Goal: Information Seeking & Learning: Learn about a topic

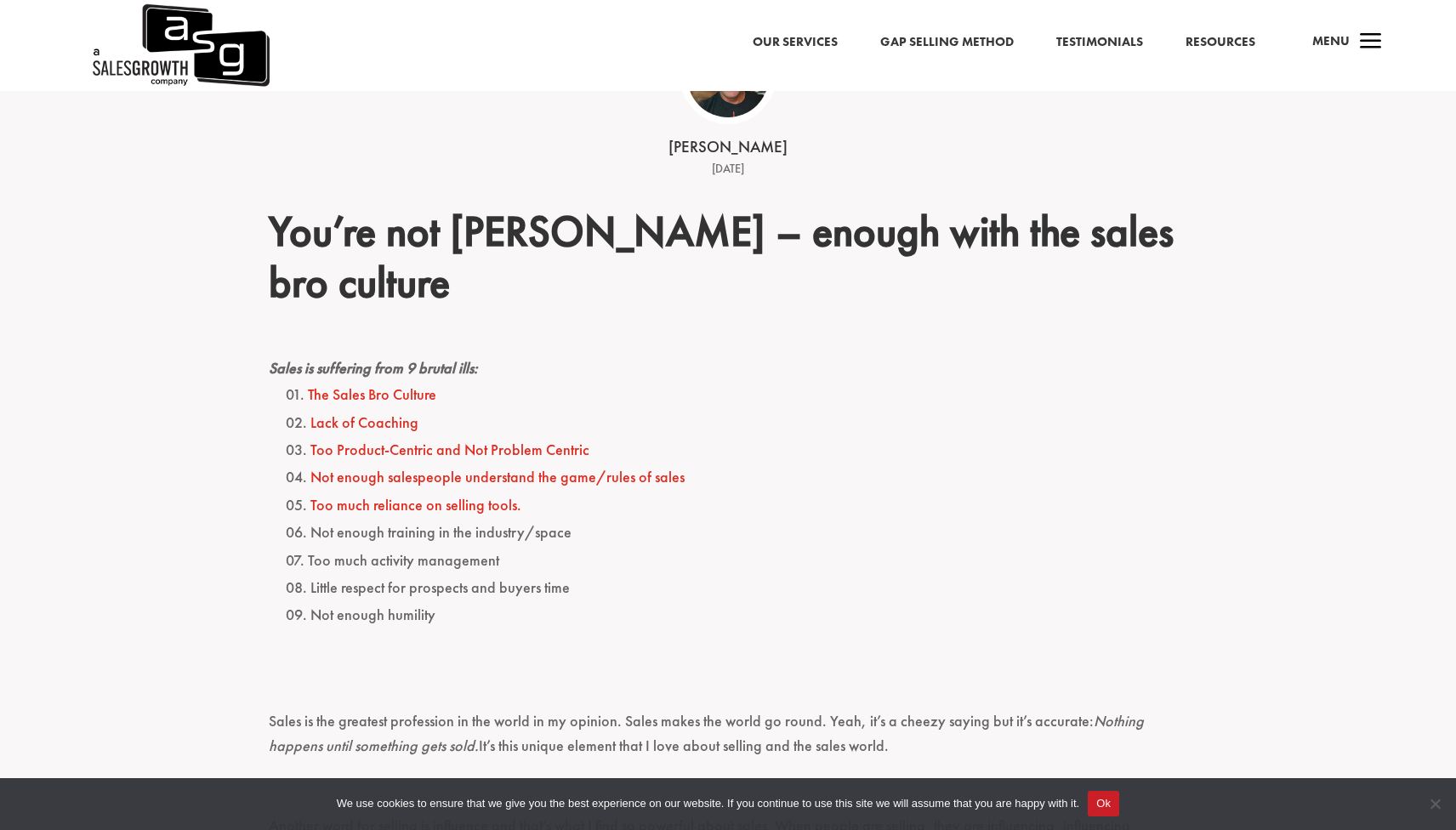
scroll to position [484, 0]
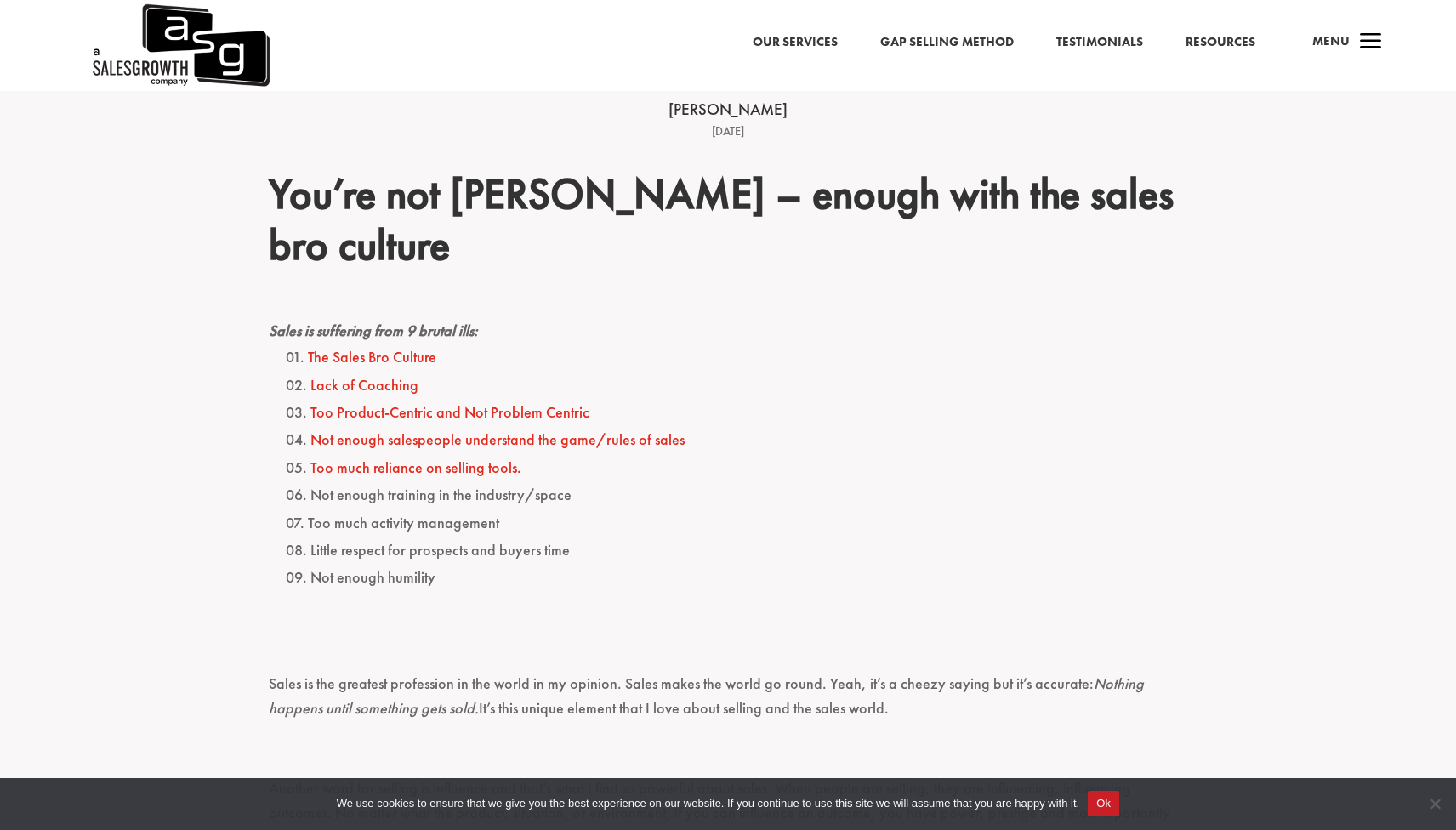
click at [374, 357] on link "The Sales Bro Culture" at bounding box center [371, 357] width 128 height 19
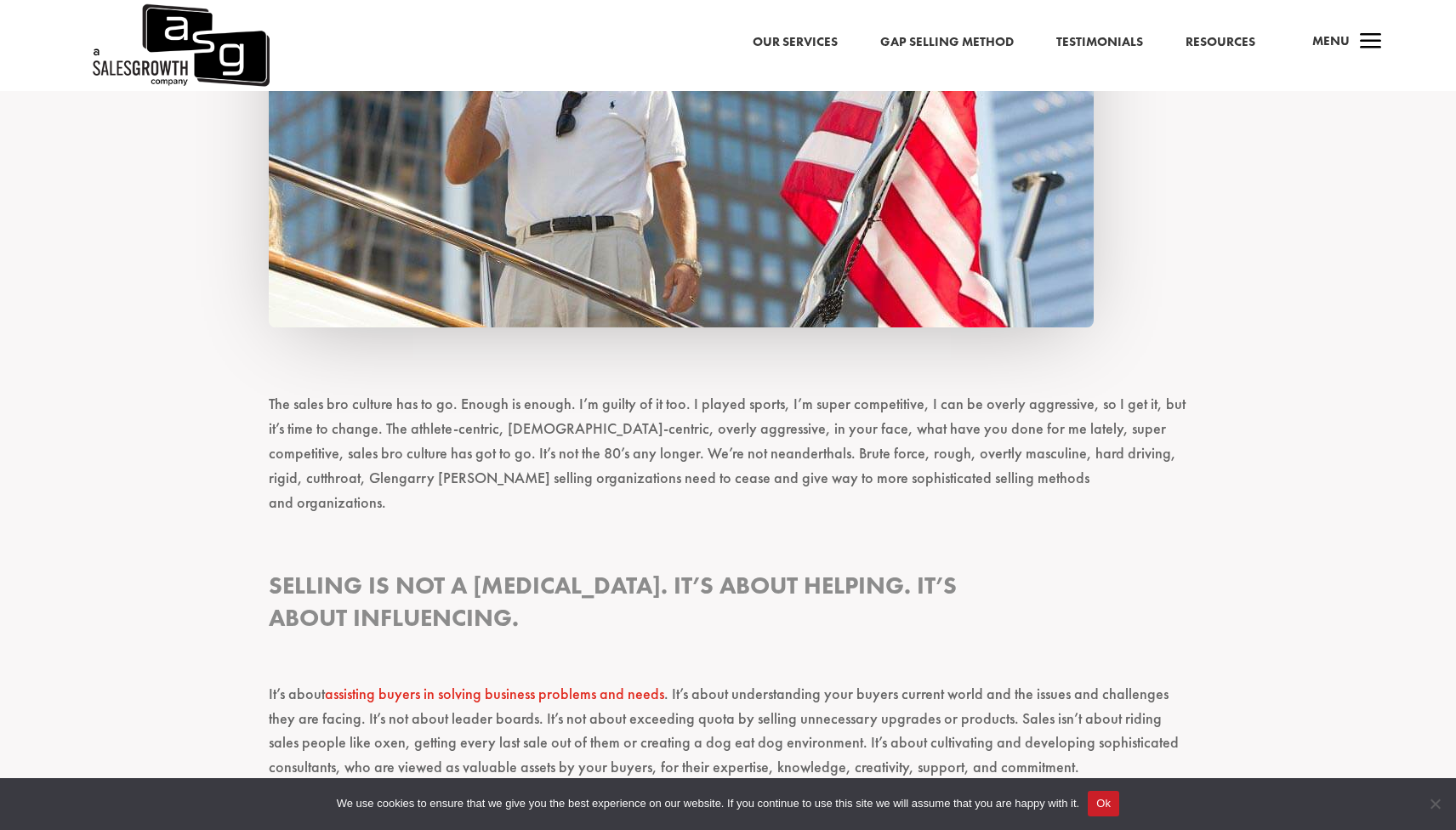
scroll to position [1888, 0]
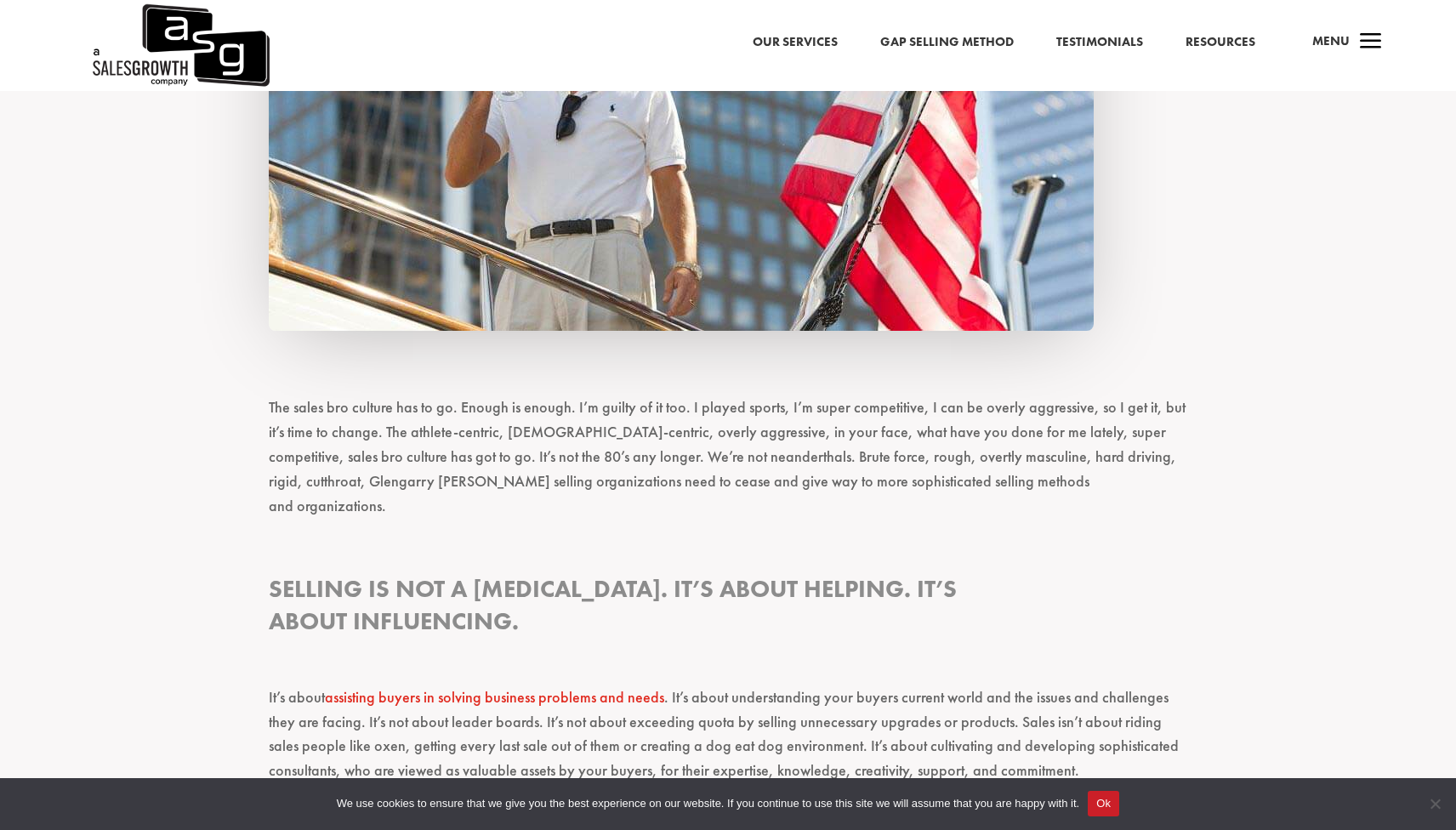
click at [773, 440] on p "The sales bro culture has to go. Enough is enough. I’m guilty of it too. I play…" at bounding box center [728, 465] width 919 height 138
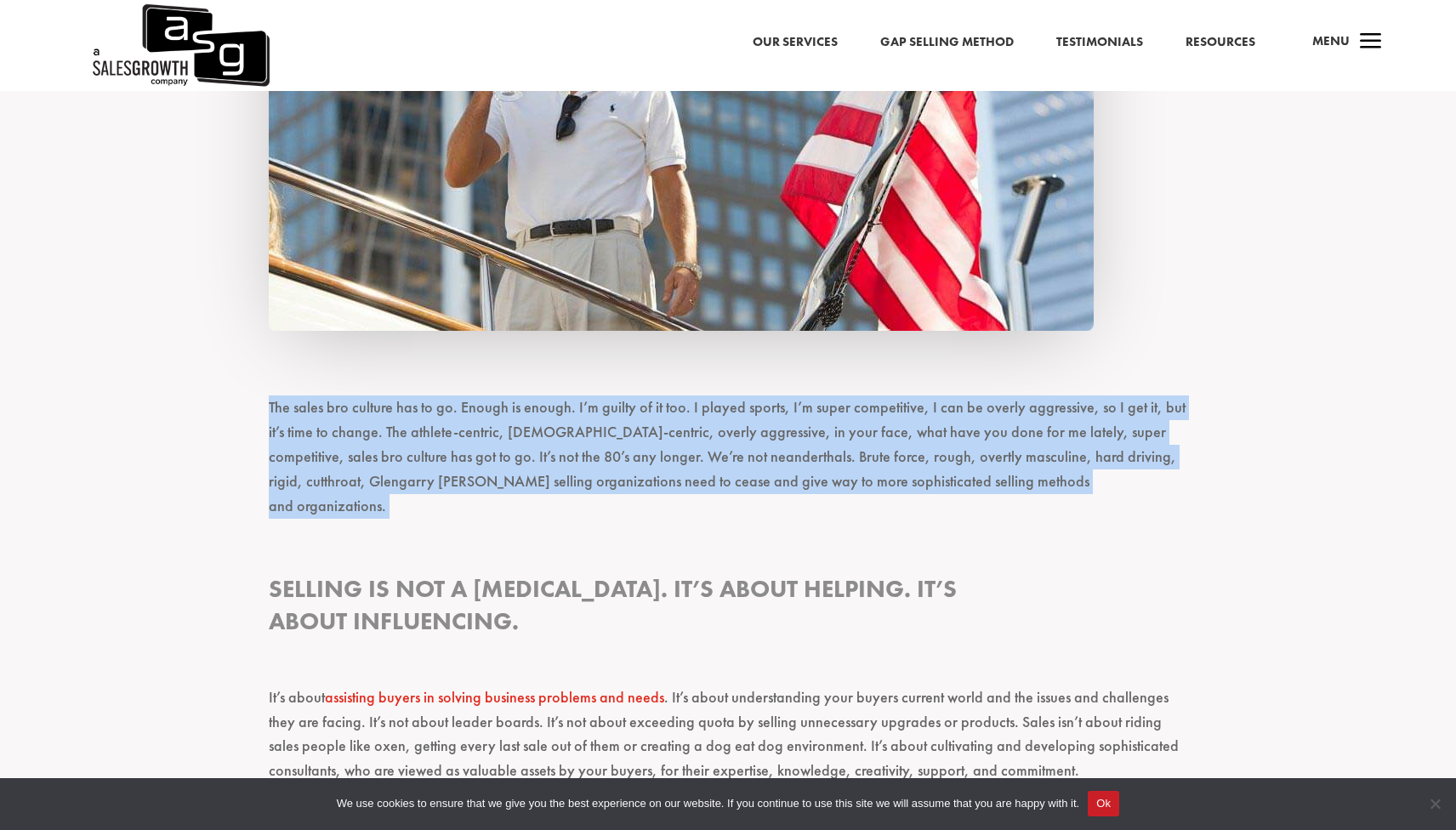
click at [773, 440] on p "The sales bro culture has to go. Enough is enough. I’m guilty of it too. I play…" at bounding box center [728, 465] width 919 height 138
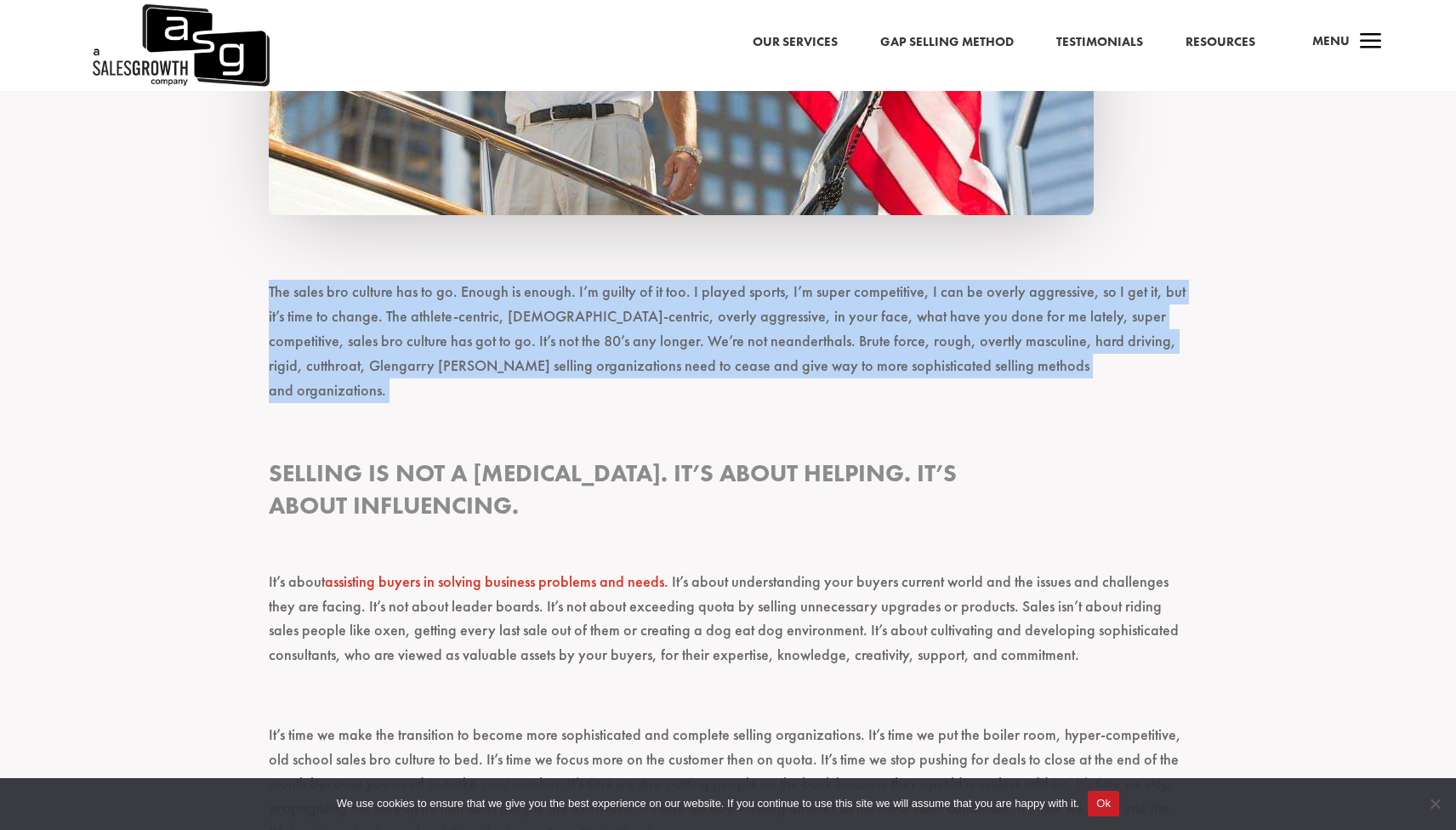
scroll to position [2014, 0]
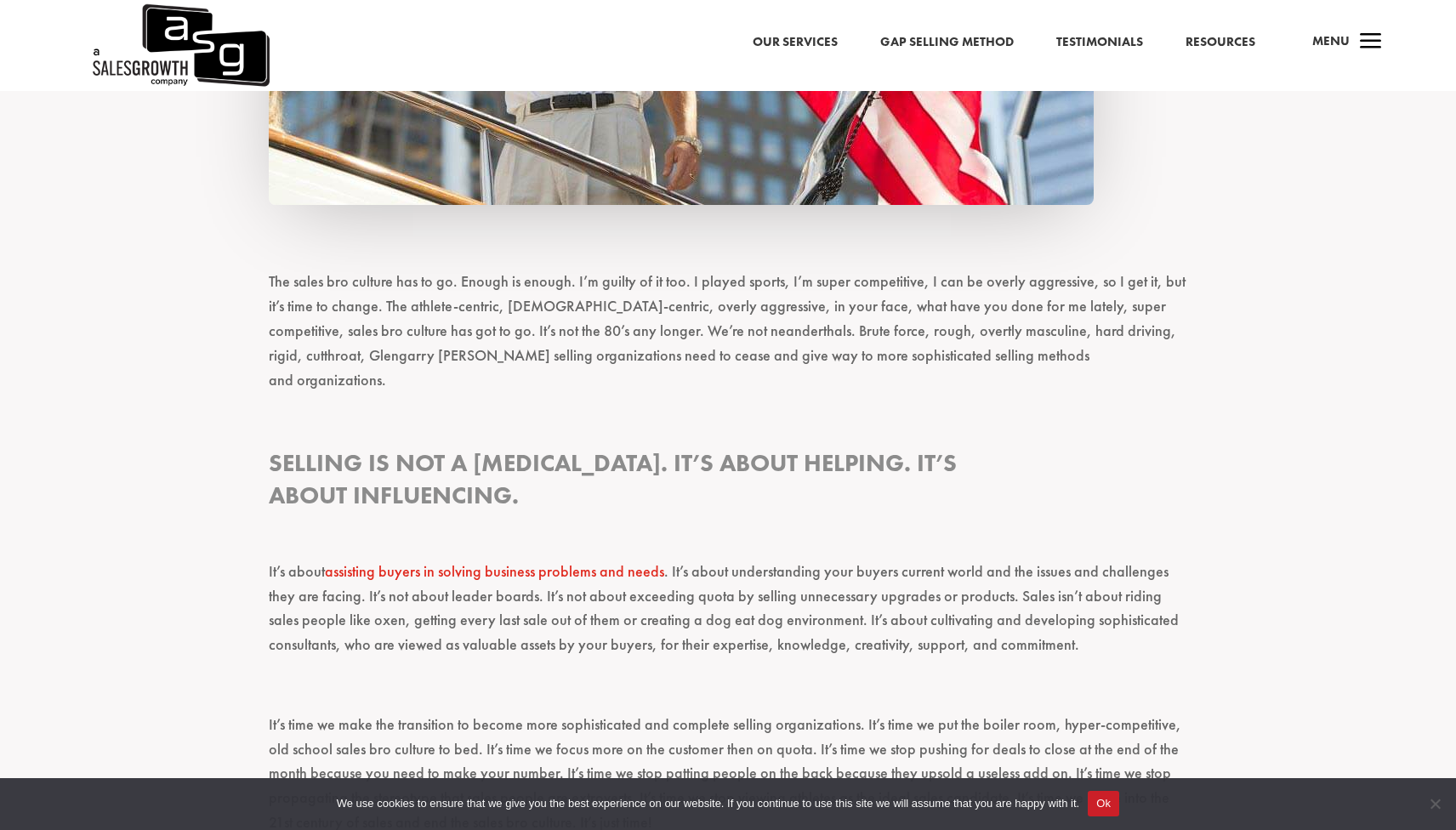
click at [767, 380] on p "The sales bro culture has to go. Enough is enough. I’m guilty of it too. I play…" at bounding box center [728, 339] width 919 height 138
click at [767, 349] on p "The sales bro culture has to go. Enough is enough. I’m guilty of it too. I play…" at bounding box center [728, 339] width 919 height 138
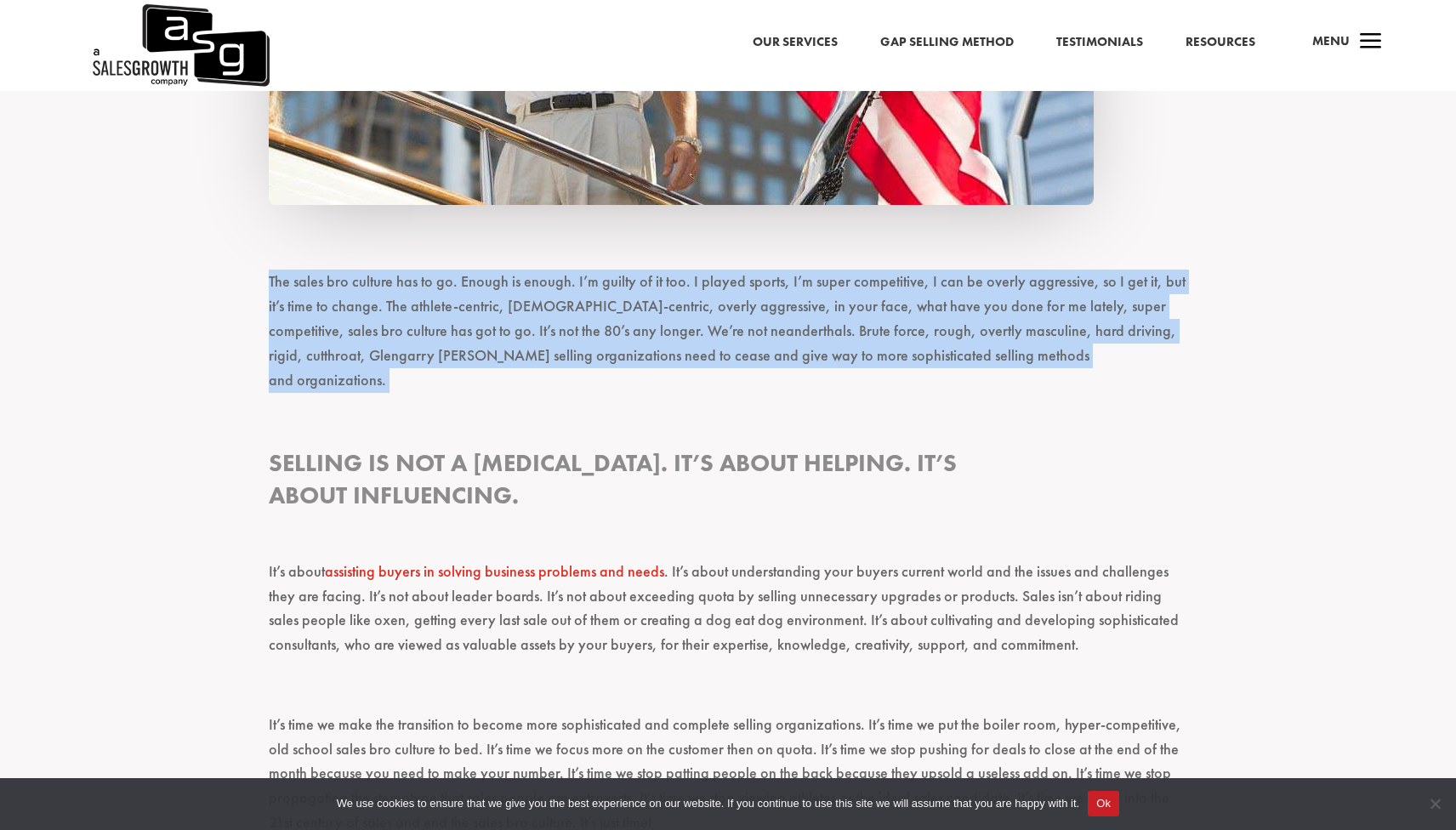
click at [767, 349] on p "The sales bro culture has to go. Enough is enough. I’m guilty of it too. I play…" at bounding box center [728, 339] width 919 height 138
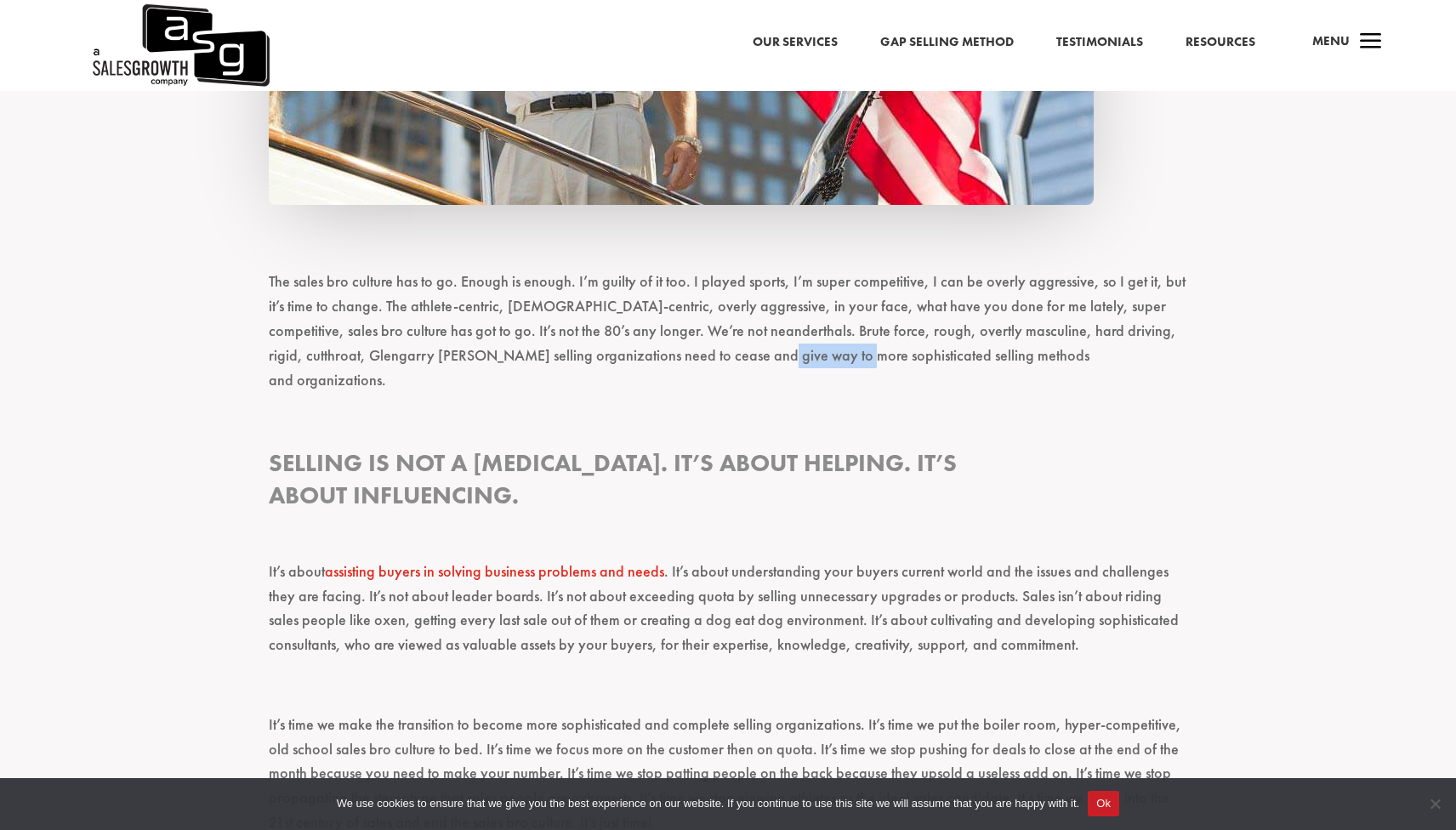
click at [767, 349] on p "The sales bro culture has to go. Enough is enough. I’m guilty of it too. I play…" at bounding box center [728, 339] width 919 height 138
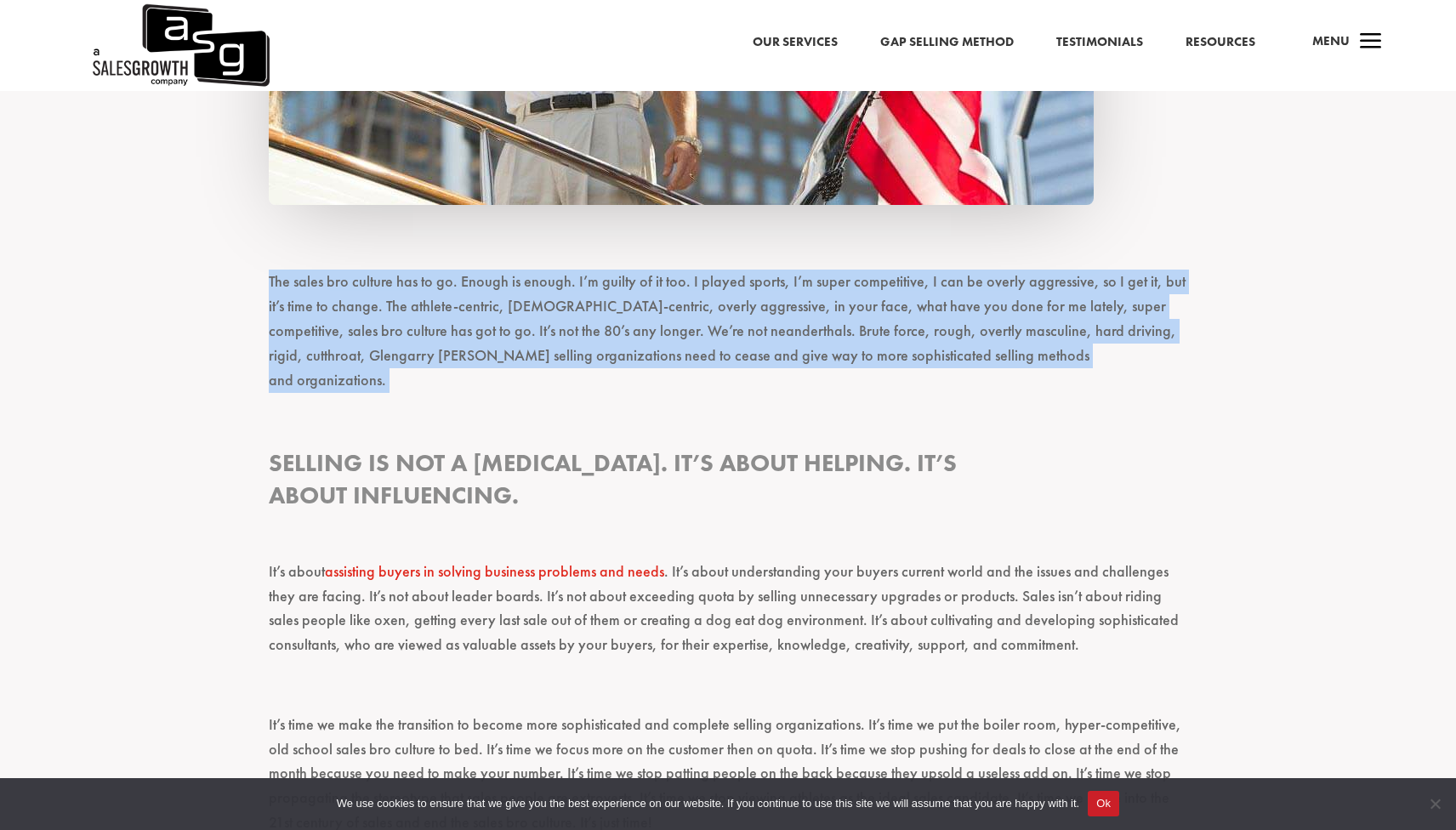
click at [767, 349] on p "The sales bro culture has to go. Enough is enough. I’m guilty of it too. I play…" at bounding box center [728, 339] width 919 height 138
click at [717, 367] on p "The sales bro culture has to go. Enough is enough. I’m guilty of it too. I play…" at bounding box center [728, 339] width 919 height 138
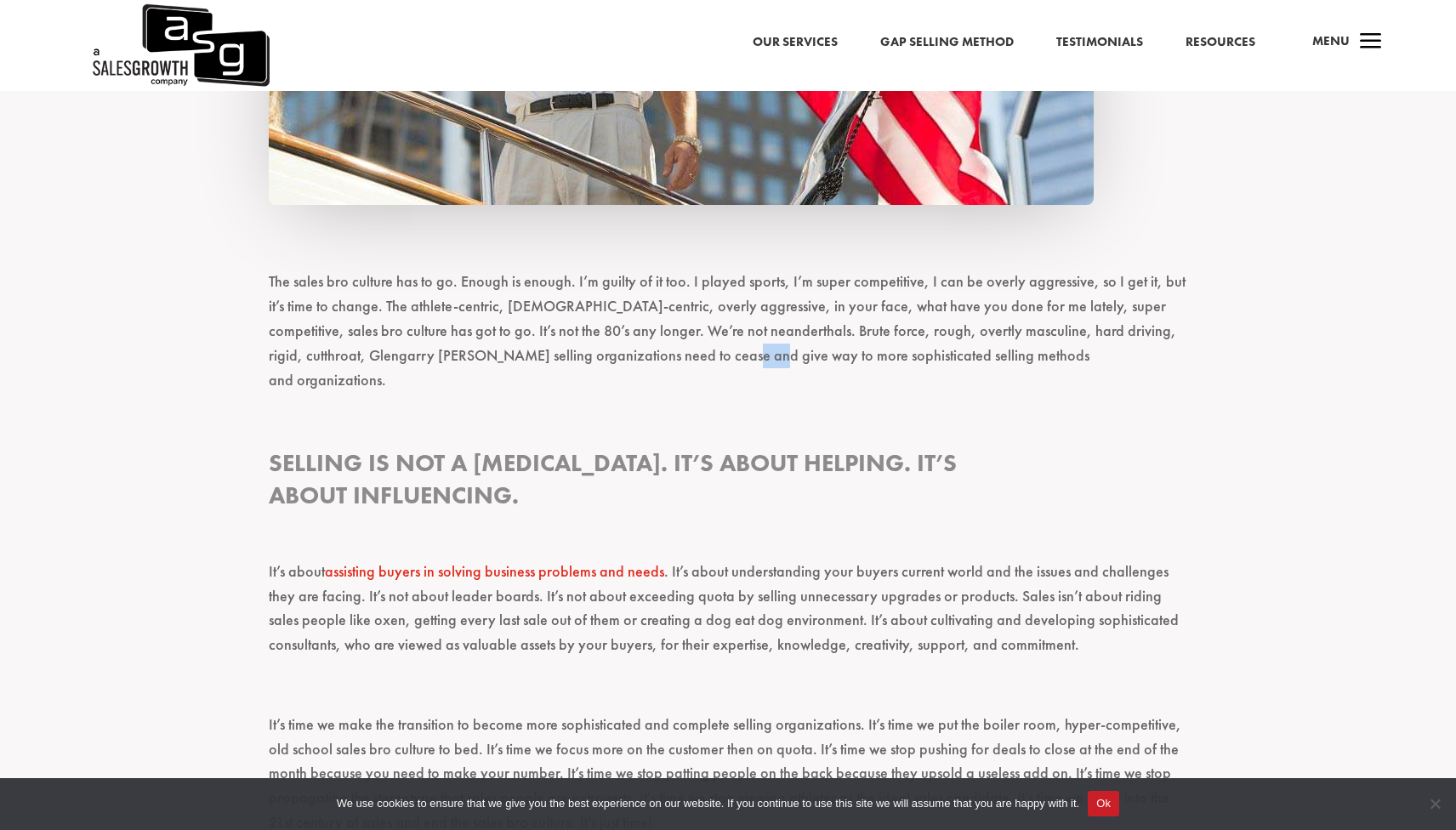
click at [717, 367] on p "The sales bro culture has to go. Enough is enough. I’m guilty of it too. I play…" at bounding box center [728, 339] width 919 height 138
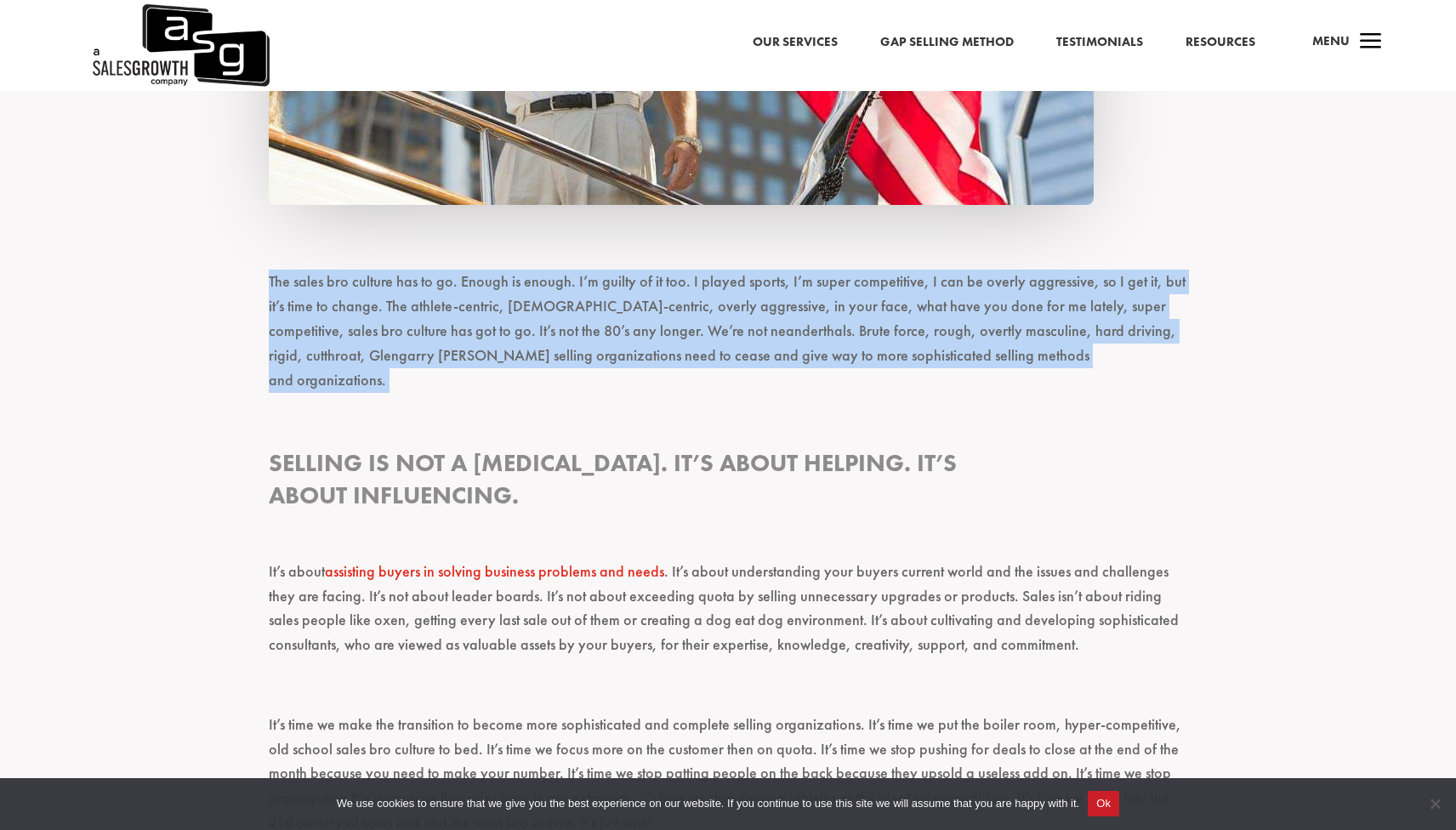
click at [717, 367] on p "The sales bro culture has to go. Enough is enough. I’m guilty of it too. I play…" at bounding box center [728, 339] width 919 height 138
click at [640, 347] on p "The sales bro culture has to go. Enough is enough. I’m guilty of it too. I play…" at bounding box center [728, 339] width 919 height 138
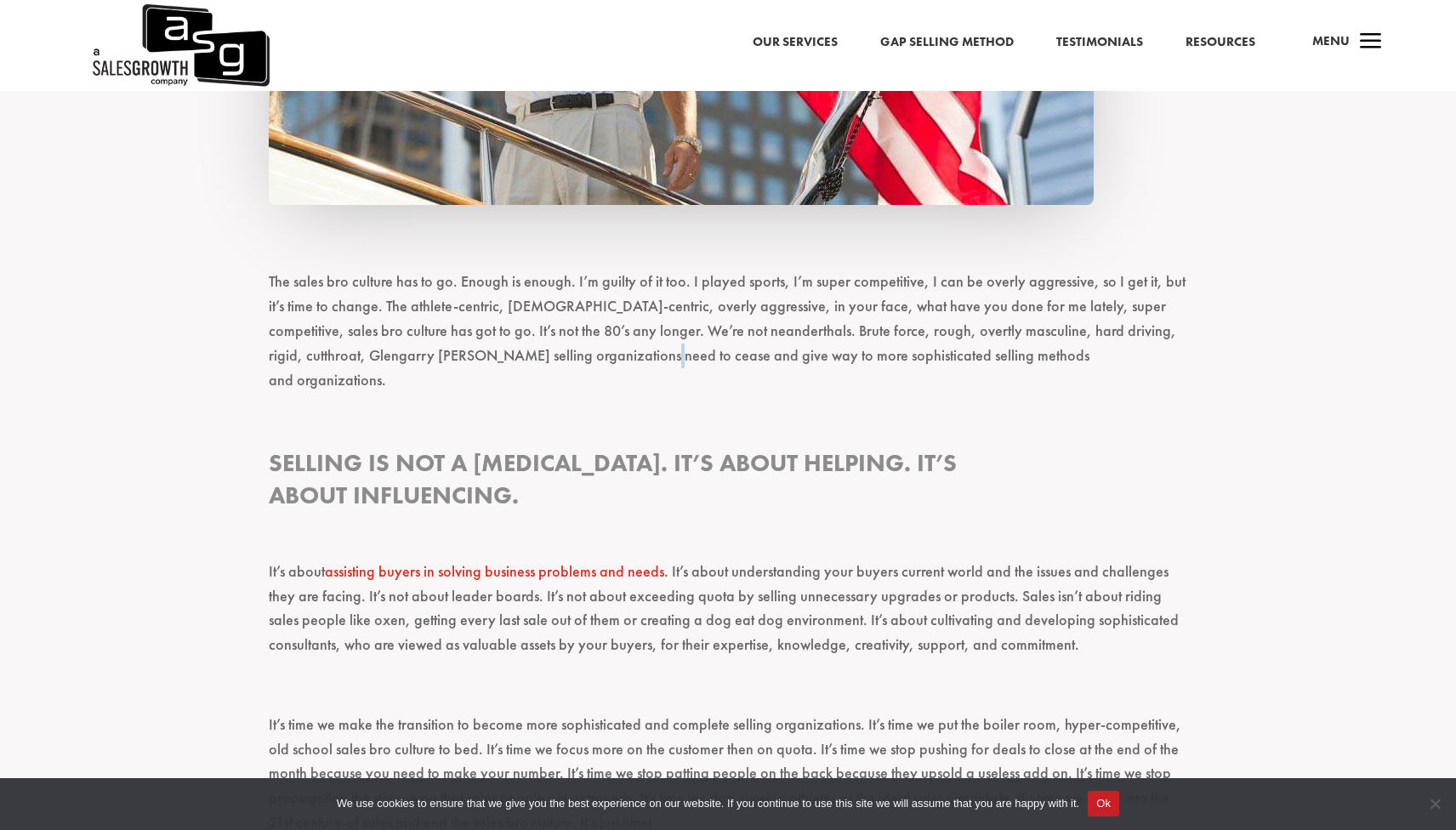
click at [640, 347] on p "The sales bro culture has to go. Enough is enough. I’m guilty of it too. I play…" at bounding box center [728, 339] width 919 height 138
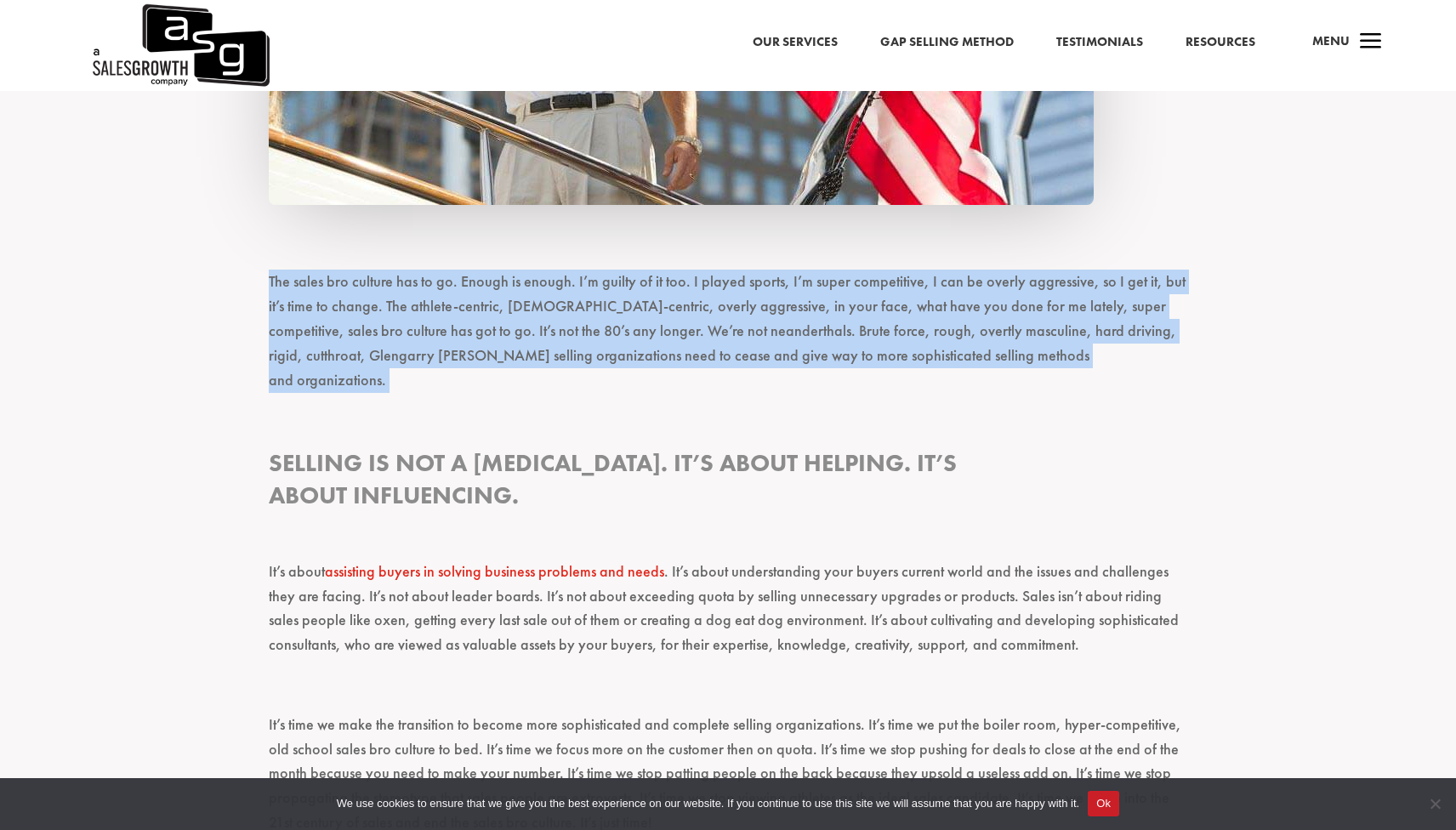
click at [640, 347] on p "The sales bro culture has to go. Enough is enough. I’m guilty of it too. I play…" at bounding box center [728, 339] width 919 height 138
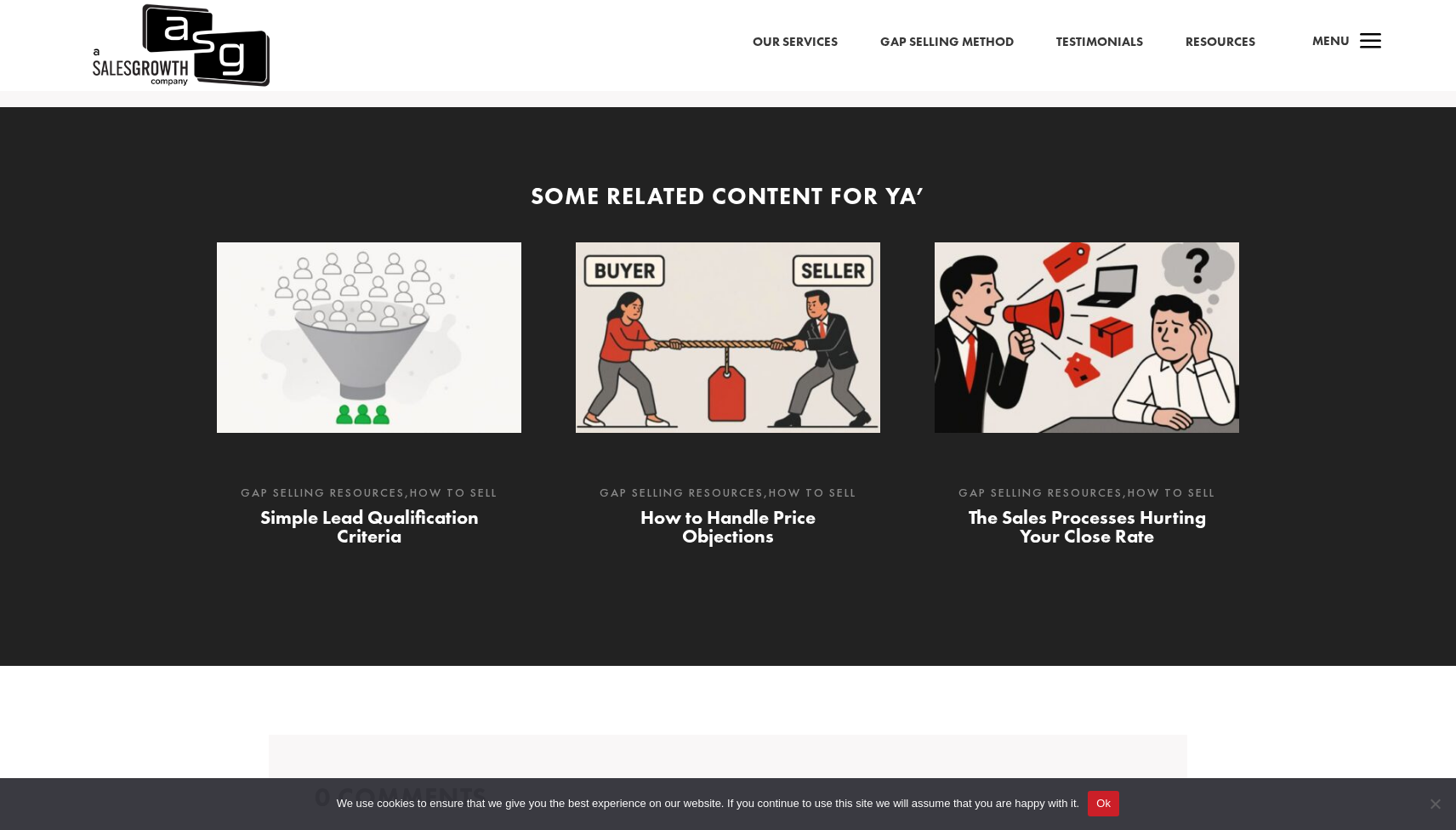
scroll to position [2966, 0]
